Goal: Task Accomplishment & Management: Use online tool/utility

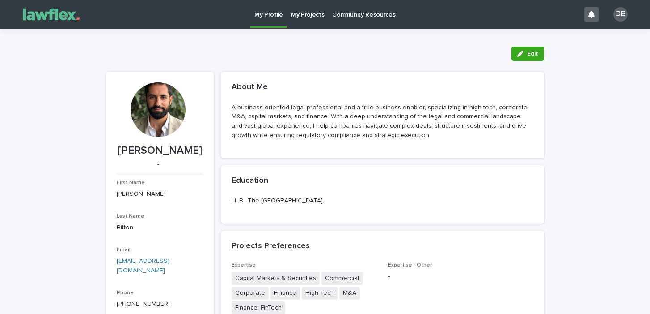
click at [305, 20] on link "My Projects" at bounding box center [308, 14] width 42 height 28
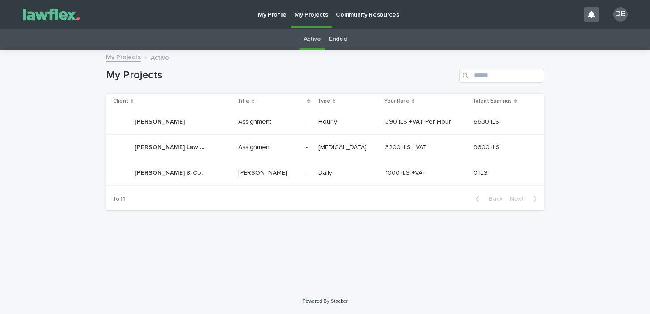
click at [278, 141] on div "Assignment Assignment" at bounding box center [268, 147] width 60 height 15
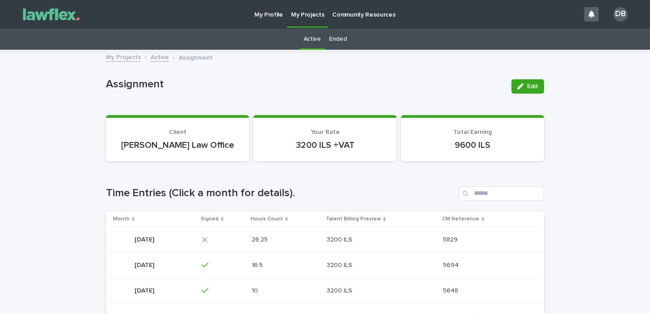
scroll to position [26, 0]
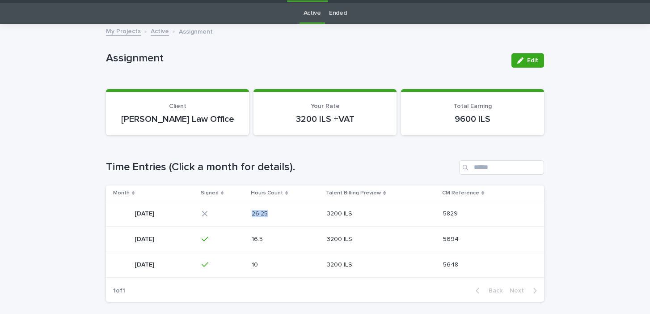
click at [282, 214] on td "26.25 26.25" at bounding box center [286, 212] width 76 height 25
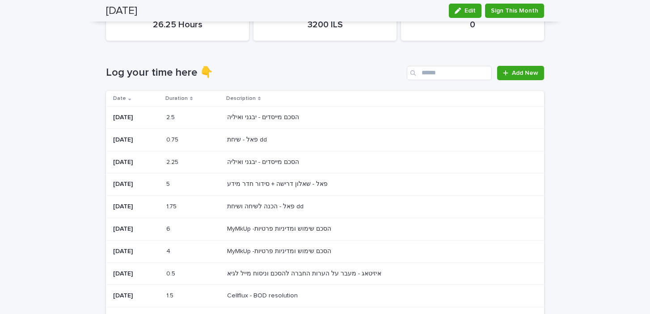
scroll to position [88, 0]
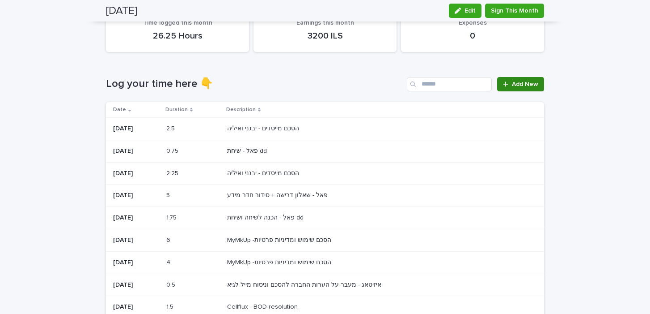
click at [522, 86] on span "Add New" at bounding box center [525, 84] width 26 height 6
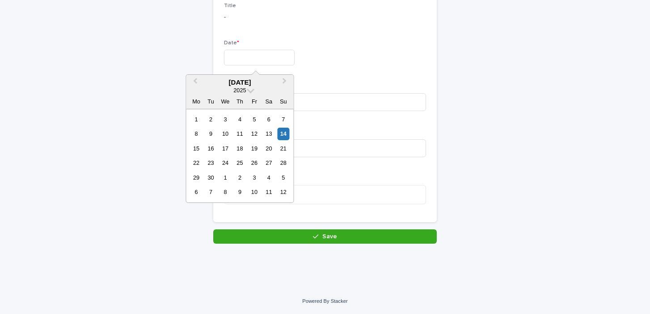
click at [284, 59] on input "text" at bounding box center [259, 58] width 71 height 16
click at [284, 131] on div "14" at bounding box center [283, 133] width 12 height 12
type input "*********"
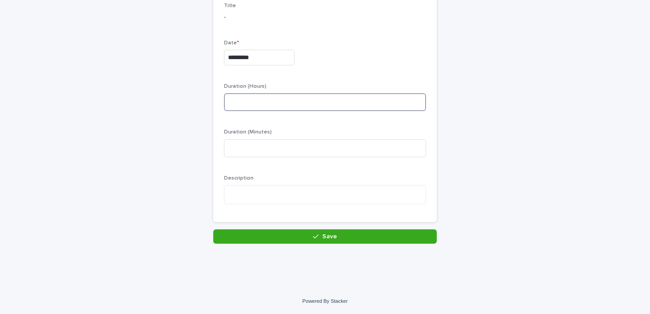
click at [282, 105] on input at bounding box center [325, 102] width 202 height 18
type input "****"
click at [255, 149] on input at bounding box center [325, 148] width 202 height 18
click at [263, 193] on textarea at bounding box center [325, 194] width 202 height 19
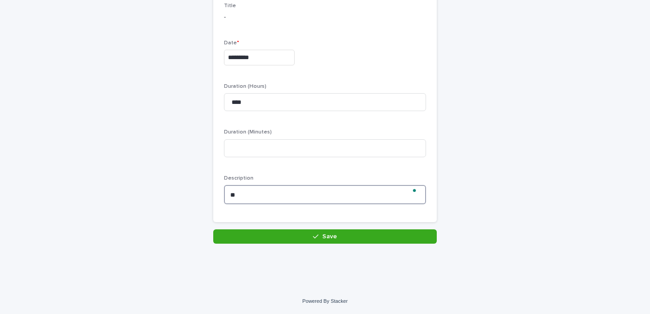
type textarea "*"
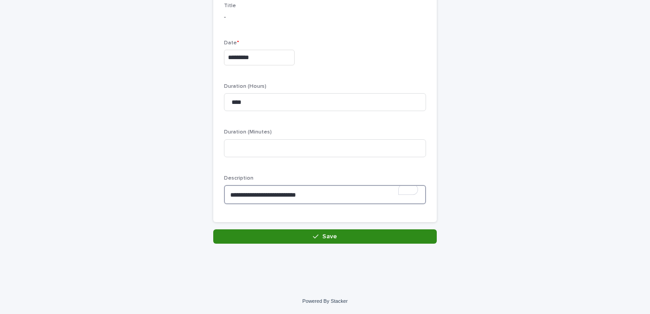
type textarea "**********"
click at [352, 238] on button "Save" at bounding box center [325, 236] width 224 height 14
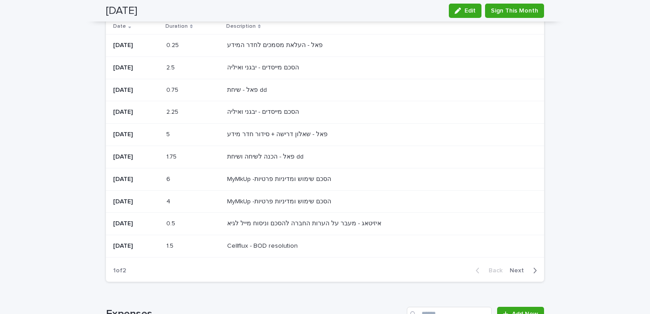
scroll to position [68, 0]
